Goal: Information Seeking & Learning: Learn about a topic

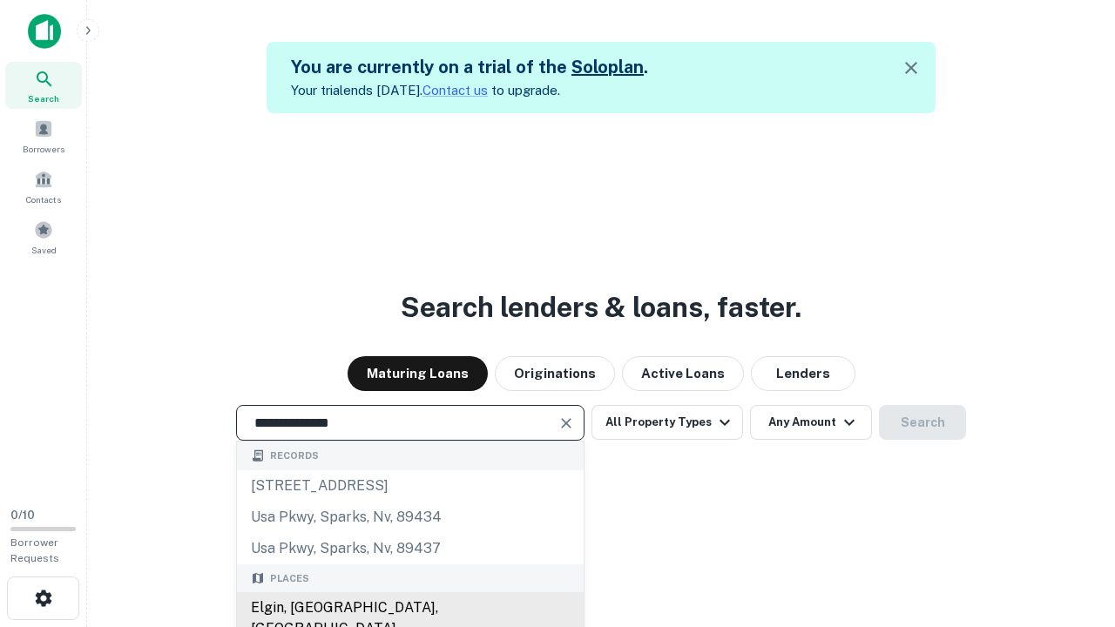
click at [409, 608] on div "Elgin, [GEOGRAPHIC_DATA], [GEOGRAPHIC_DATA]" at bounding box center [410, 618] width 347 height 52
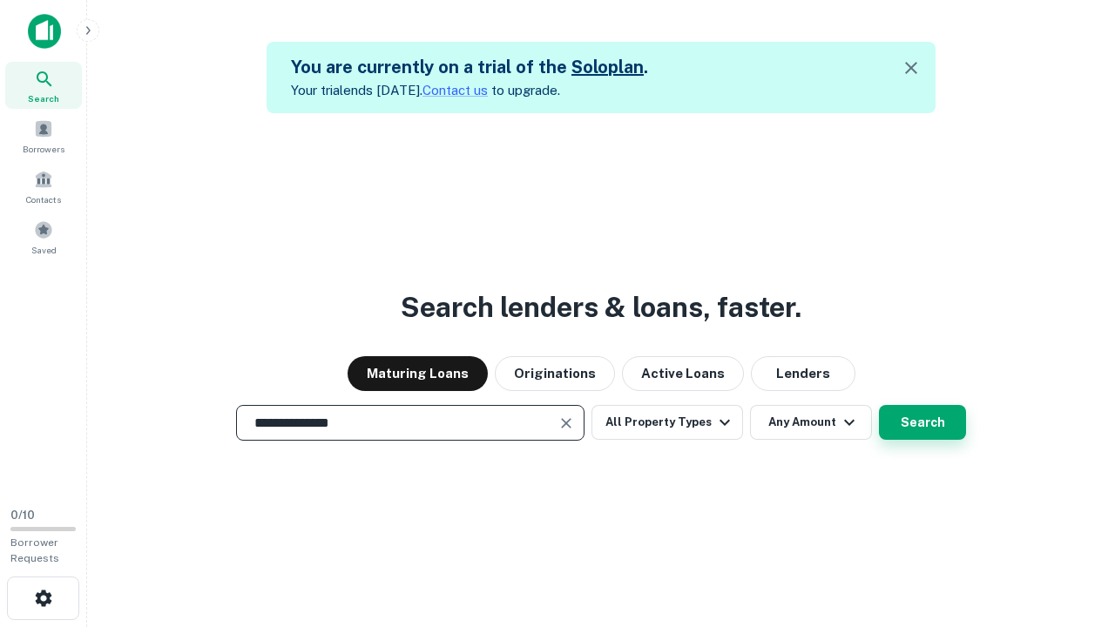
type input "**********"
click at [879, 405] on button "Search" at bounding box center [922, 422] width 87 height 35
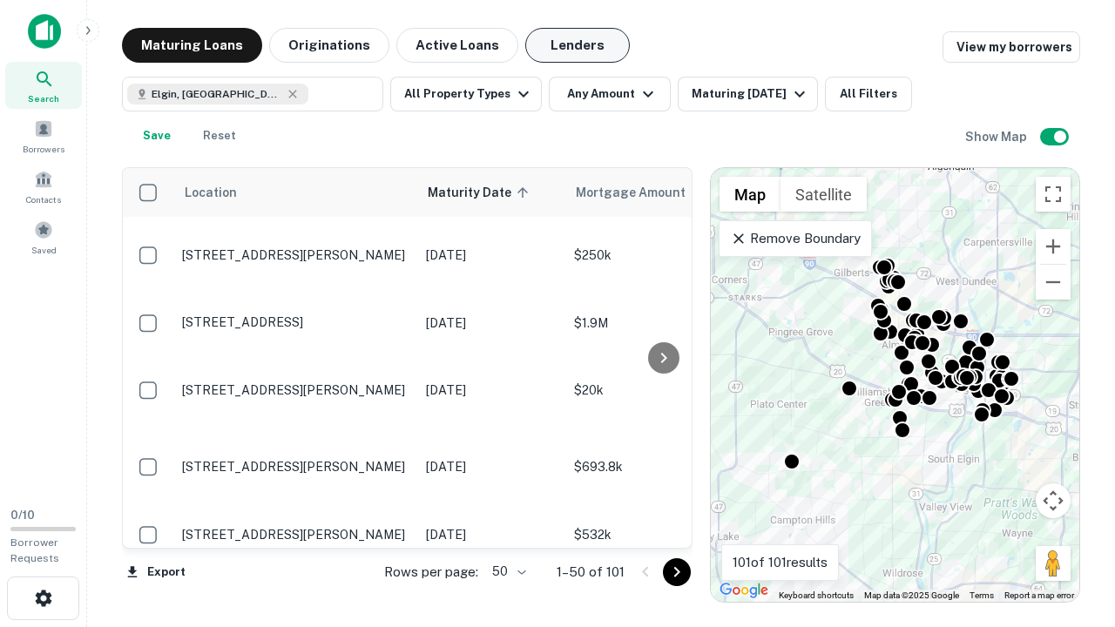
click at [577, 45] on button "Lenders" at bounding box center [577, 45] width 105 height 35
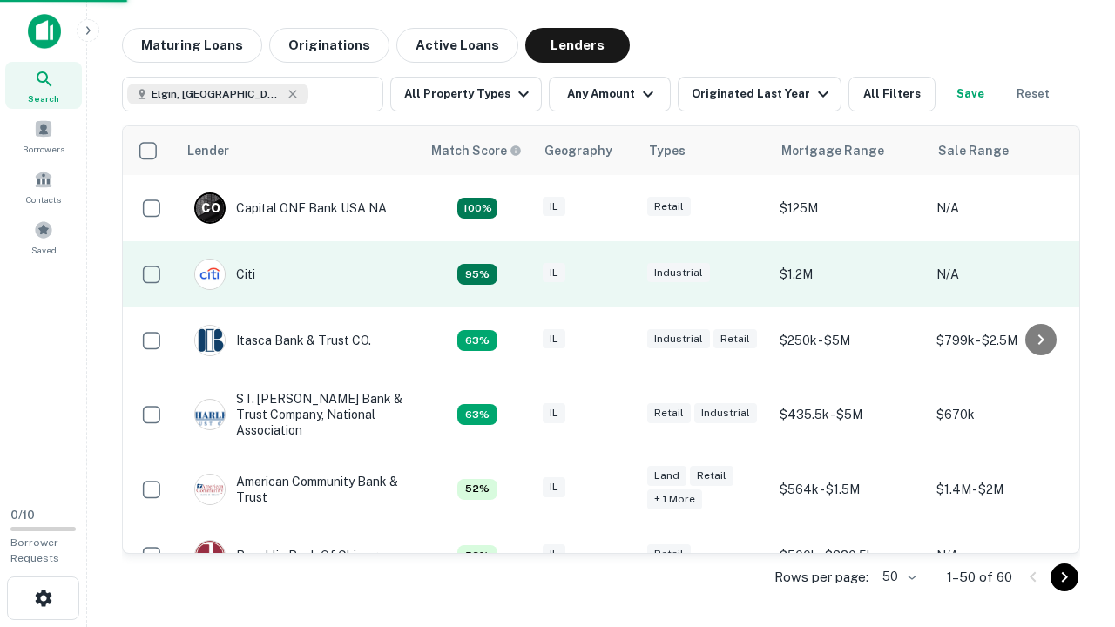
click at [618, 274] on div "IL" at bounding box center [586, 275] width 87 height 24
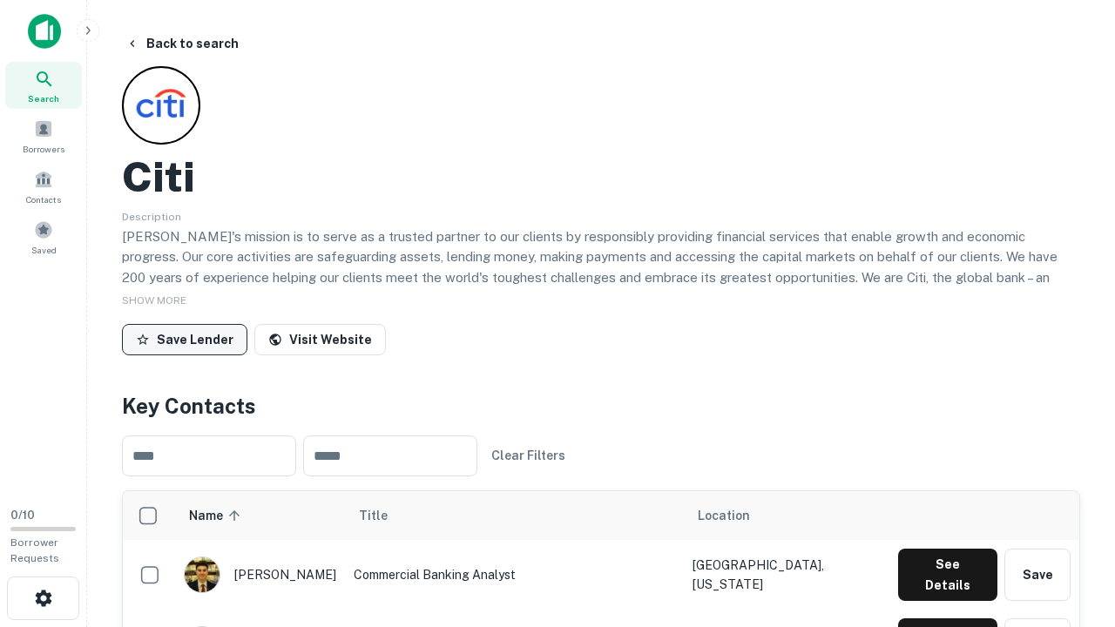
click at [185, 339] on button "Save Lender" at bounding box center [184, 339] width 125 height 31
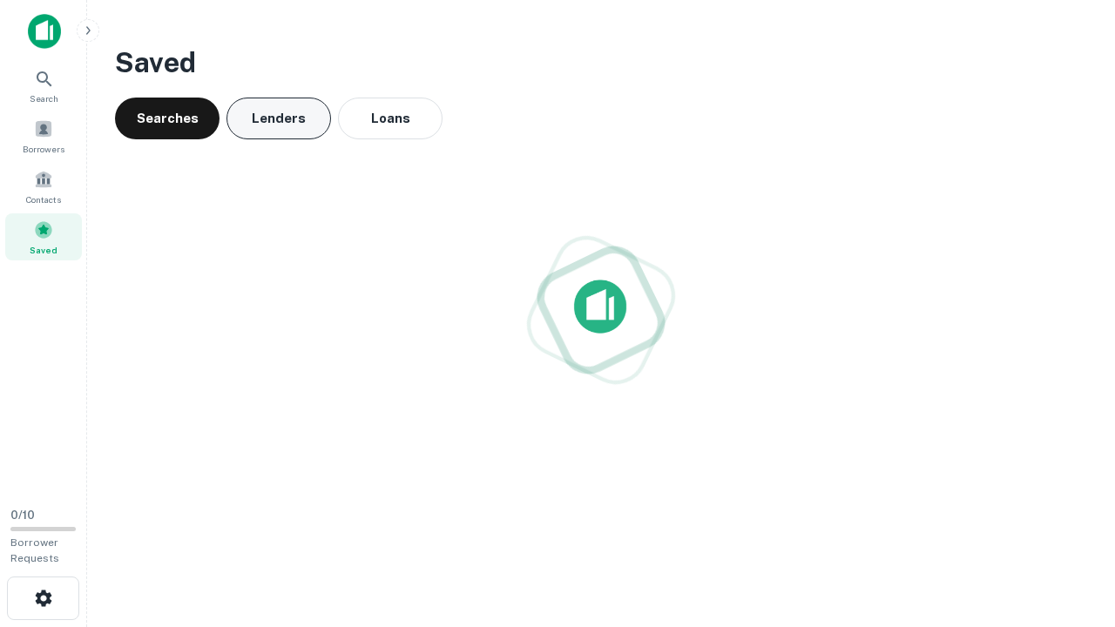
click at [279, 118] on button "Lenders" at bounding box center [278, 119] width 105 height 42
